Goal: Obtain resource: Obtain resource

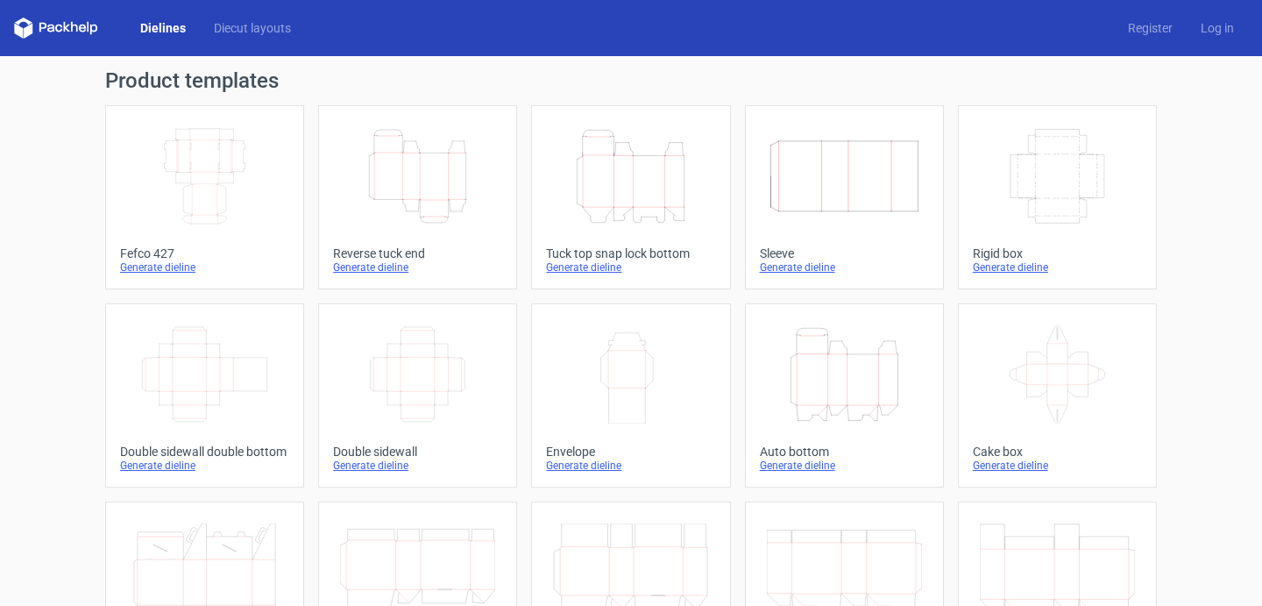
click at [228, 195] on icon "Width Depth Height" at bounding box center [204, 176] width 155 height 98
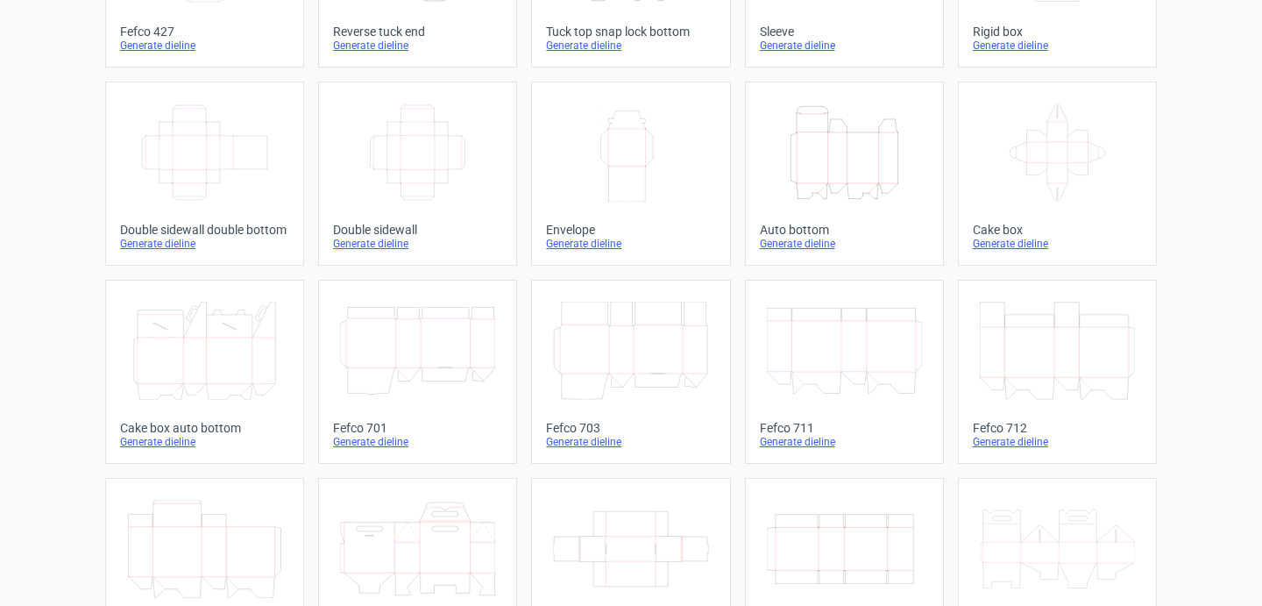
scroll to position [63, 0]
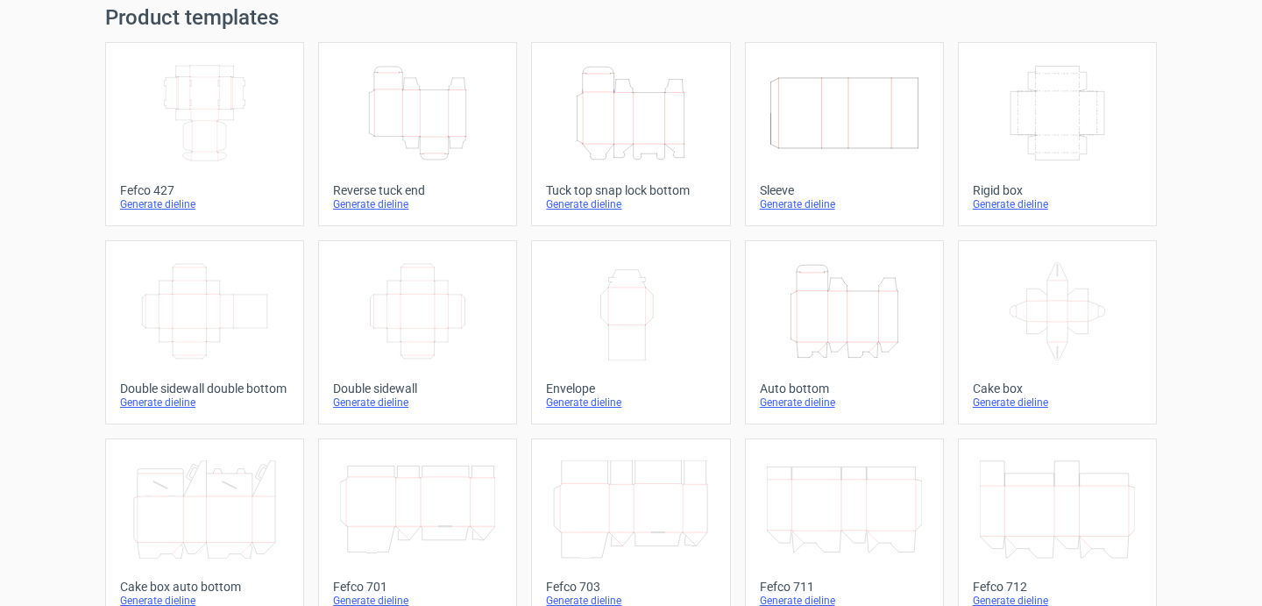
click at [335, 147] on div "Height Depth Width" at bounding box center [417, 113] width 169 height 112
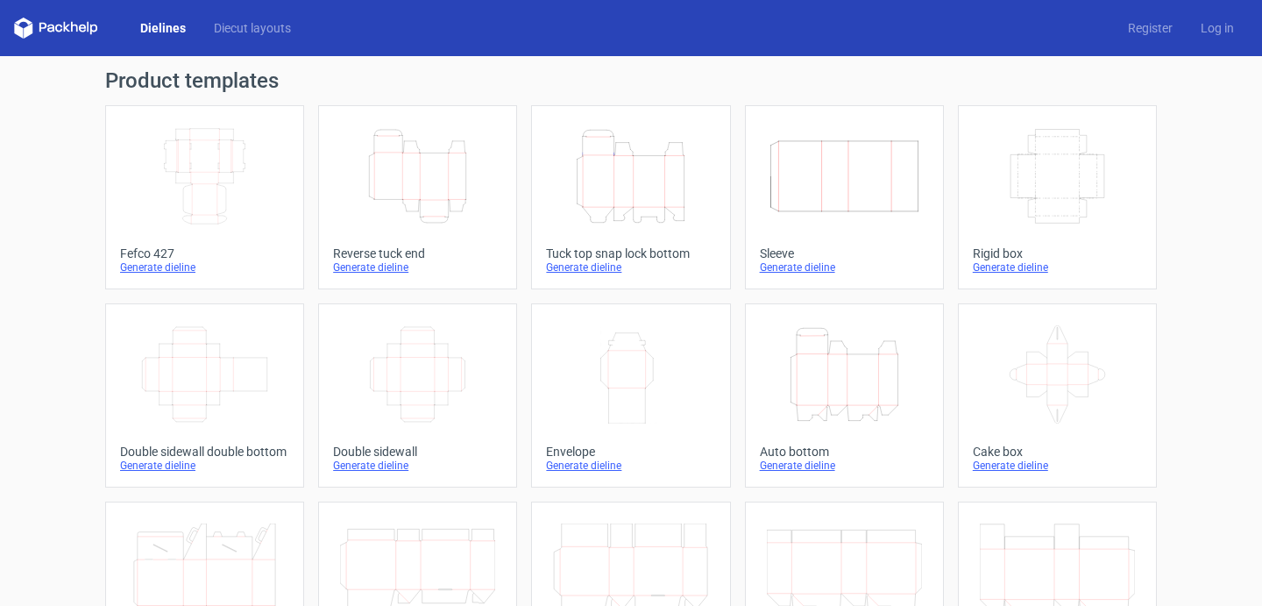
click at [250, 37] on div "Dielines Diecut layouts" at bounding box center [159, 28] width 291 height 21
click at [230, 34] on link "Diecut layouts" at bounding box center [252, 28] width 105 height 18
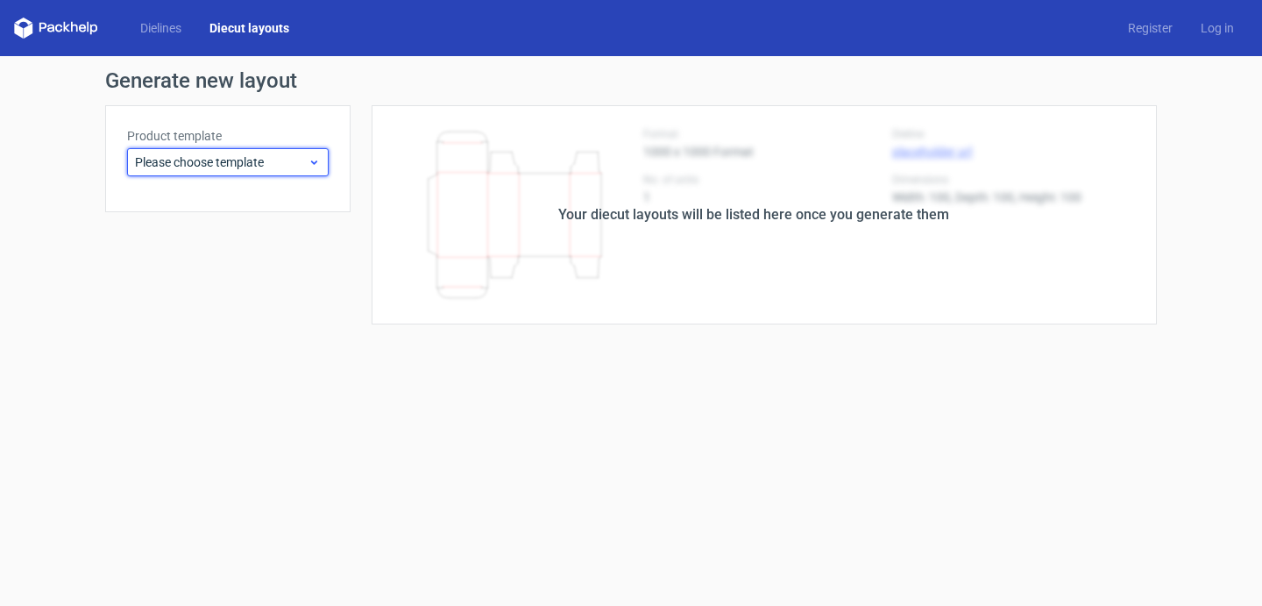
click at [217, 162] on span "Please choose template" at bounding box center [221, 162] width 173 height 18
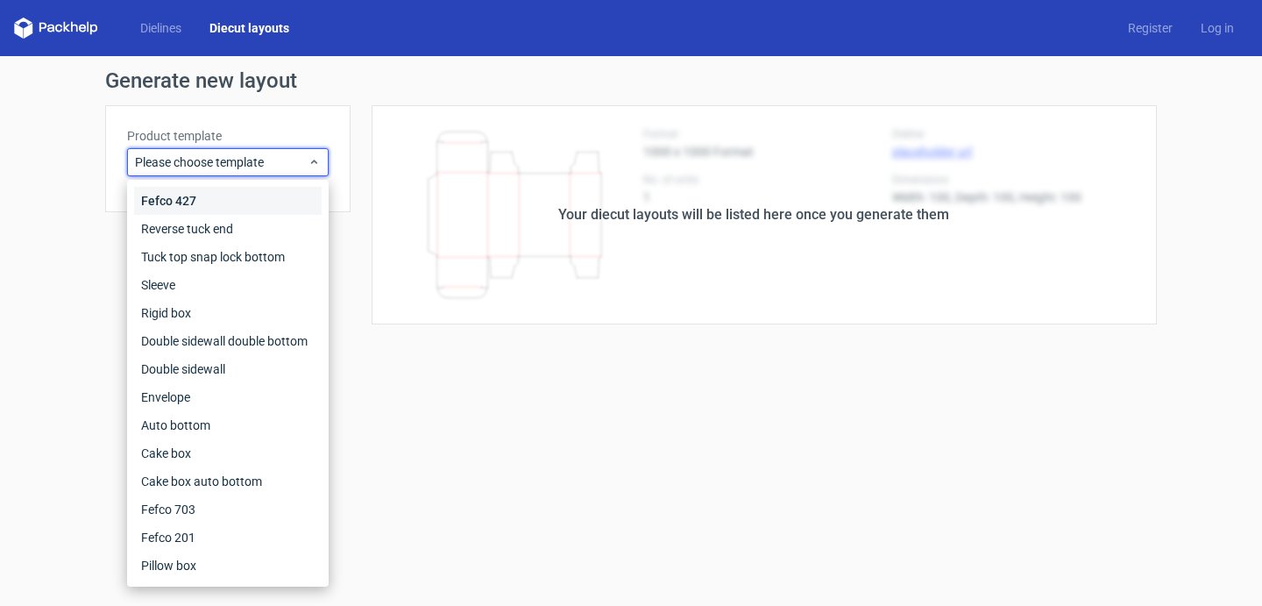
click at [206, 213] on div "Fefco 427" at bounding box center [228, 201] width 188 height 28
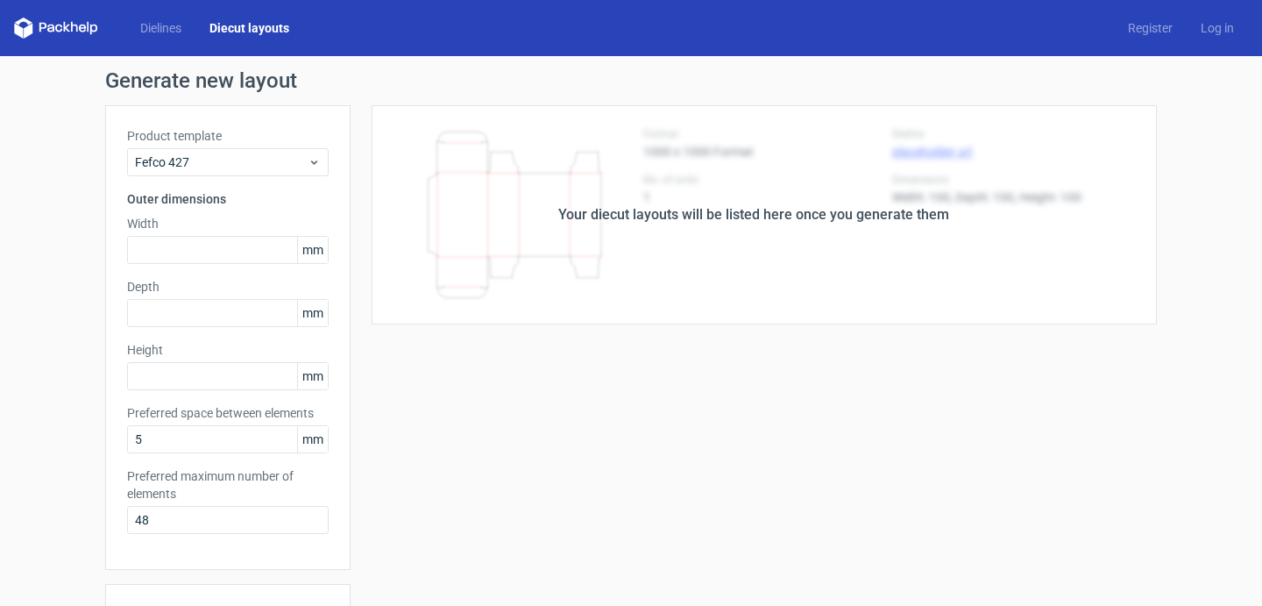
click at [168, 15] on div "Dielines Diecut layouts Register Log in" at bounding box center [631, 28] width 1262 height 56
click at [170, 38] on div "Dielines Diecut layouts" at bounding box center [158, 28] width 289 height 21
click at [175, 24] on link "Dielines" at bounding box center [160, 28] width 69 height 18
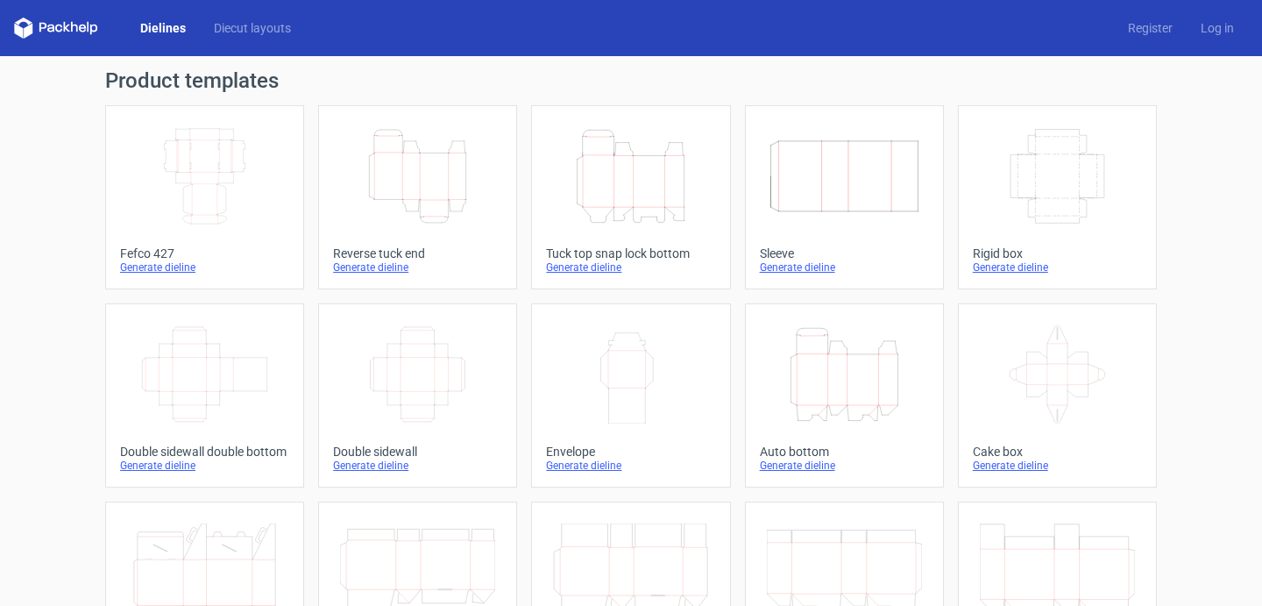
click at [203, 177] on icon "Width Depth Height" at bounding box center [204, 176] width 155 height 98
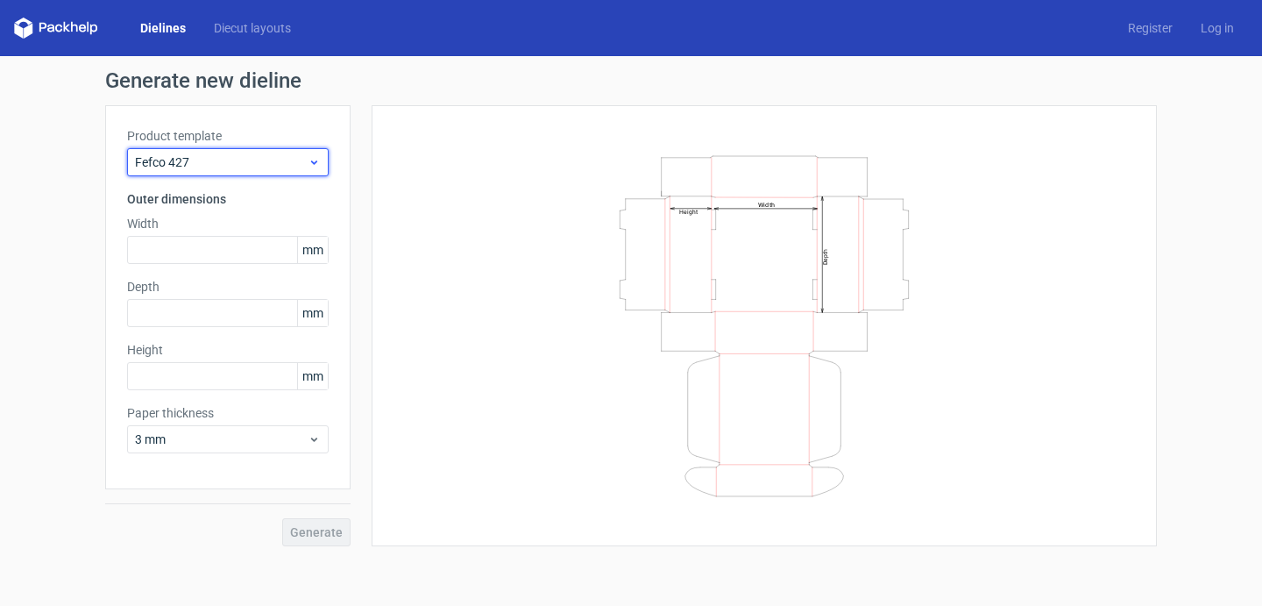
click at [276, 171] on div "Fefco 427" at bounding box center [228, 162] width 202 height 28
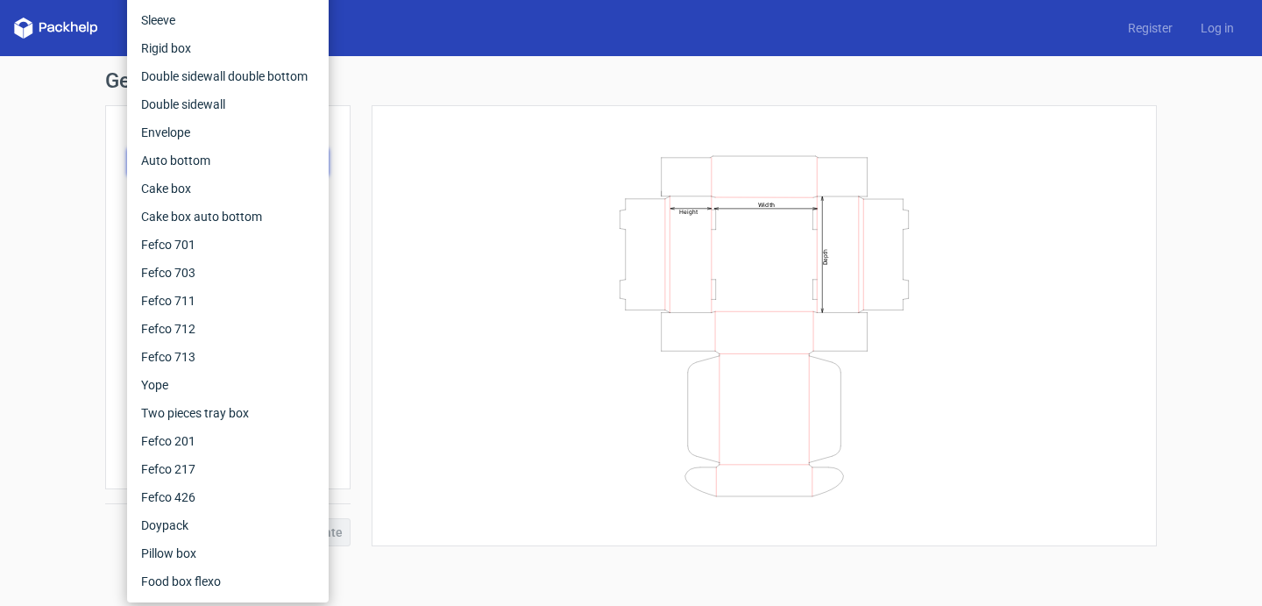
click at [41, 290] on div "Generate new dieline Product template Fefco 427 Outer dimensions Width mm Depth…" at bounding box center [631, 308] width 1262 height 504
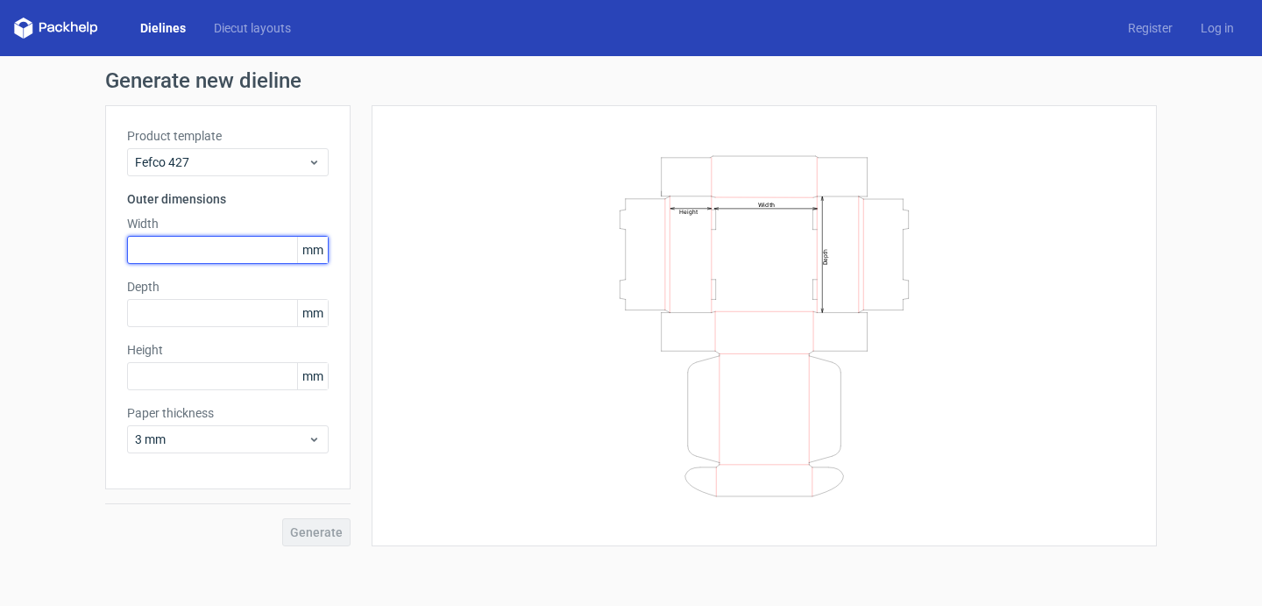
click at [194, 252] on input "text" at bounding box center [228, 250] width 202 height 28
type input "220"
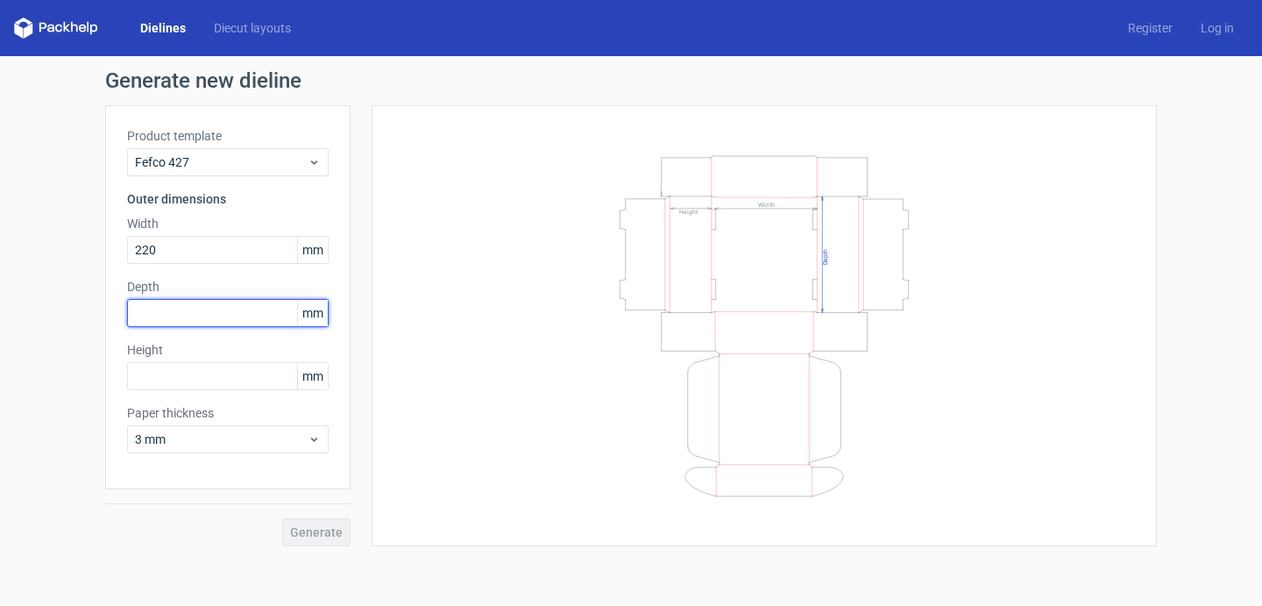
paste input "220"
type input "220"
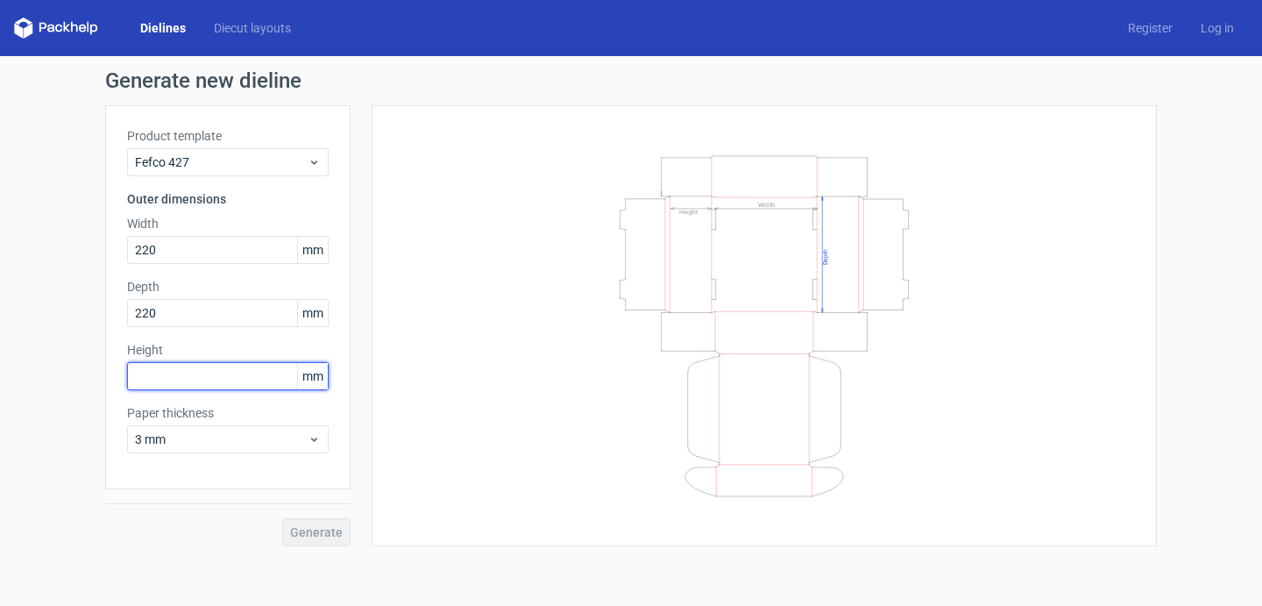
click at [176, 372] on input "text" at bounding box center [228, 376] width 202 height 28
type input "145"
click at [324, 528] on span "Generate" at bounding box center [316, 532] width 53 height 12
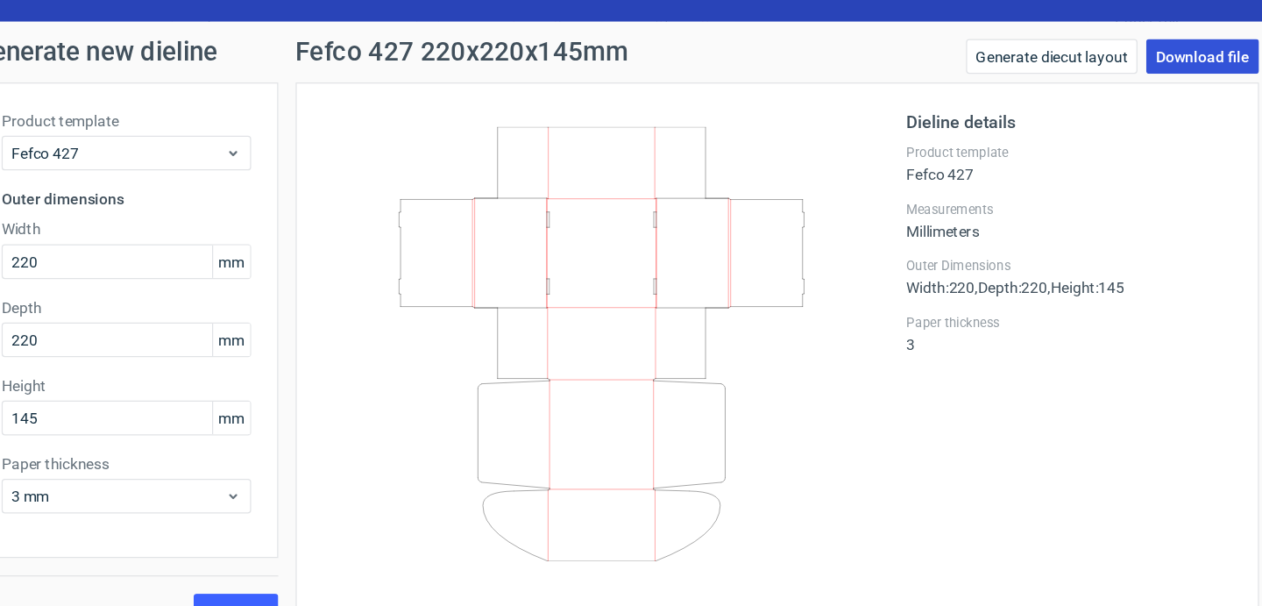
click at [1085, 80] on link "Download file" at bounding box center [1097, 84] width 91 height 28
